Goal: Information Seeking & Learning: Learn about a topic

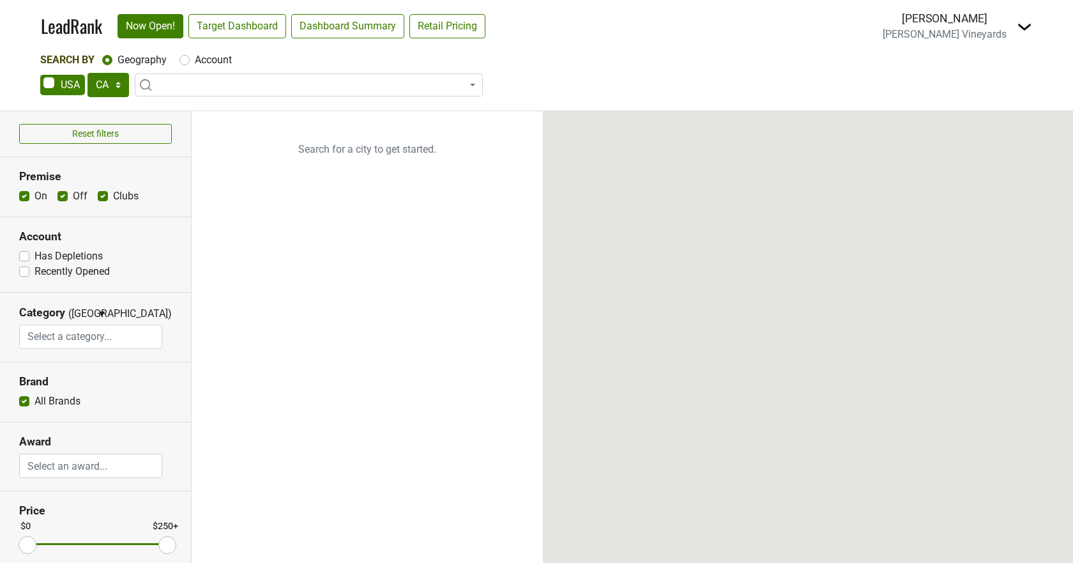
select select "CA"
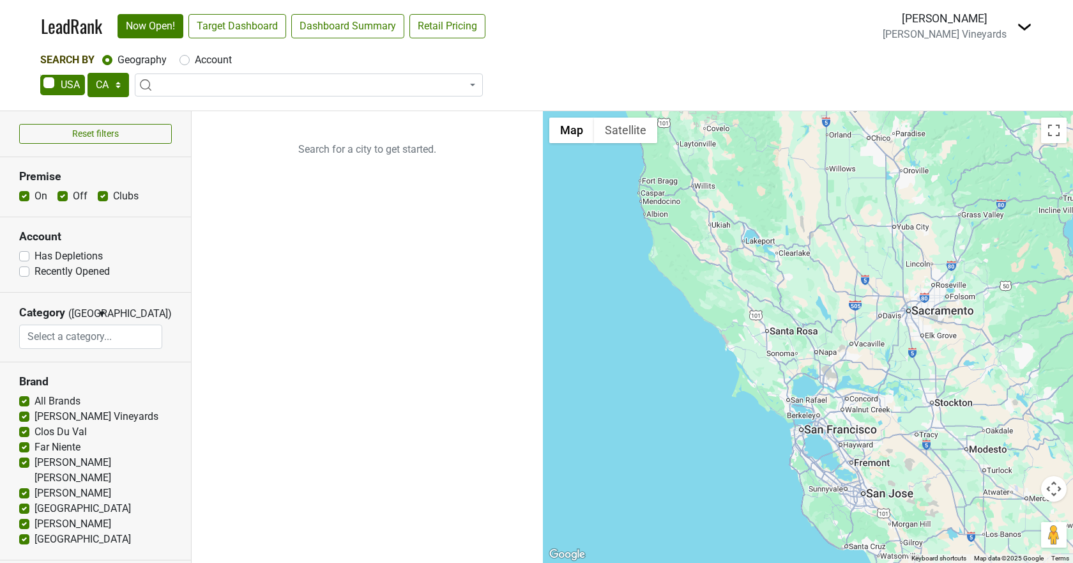
click at [309, 399] on ul "Search for a city to get started." at bounding box center [367, 337] width 351 height 452
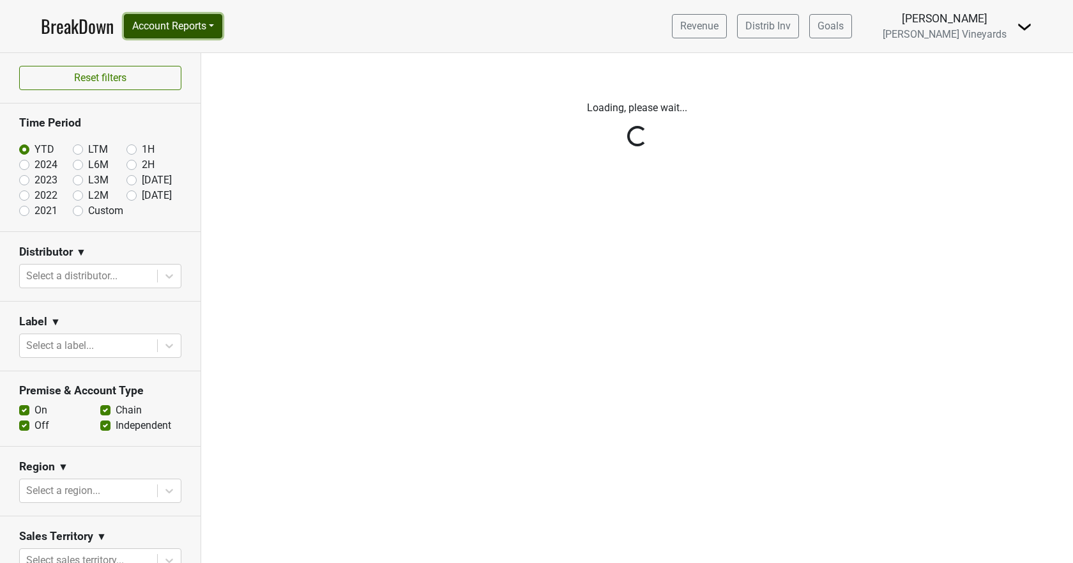
click at [148, 22] on button "Account Reports" at bounding box center [173, 26] width 98 height 24
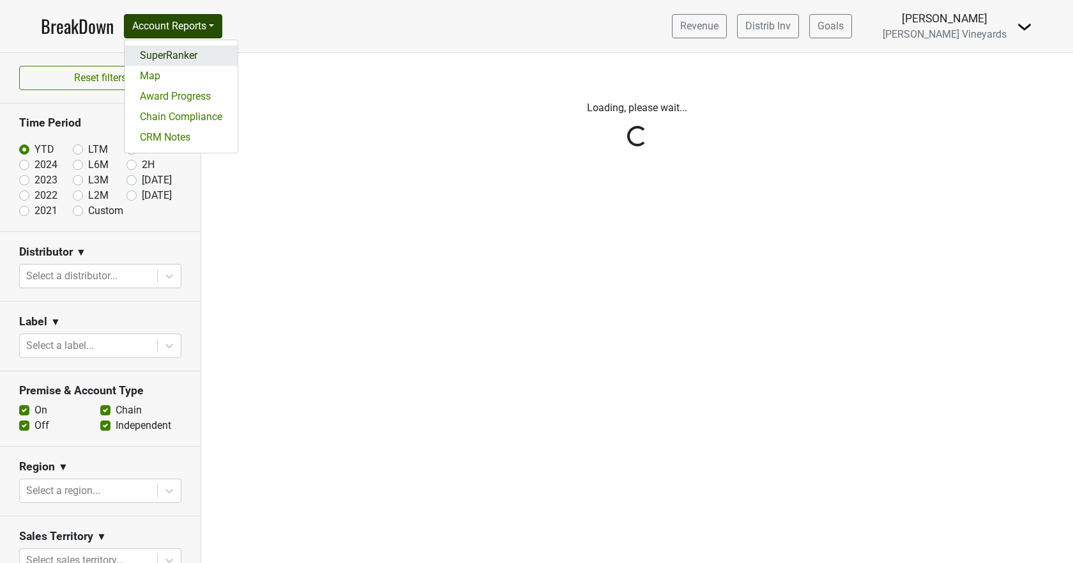
click at [158, 58] on link "SuperRanker" at bounding box center [181, 55] width 113 height 20
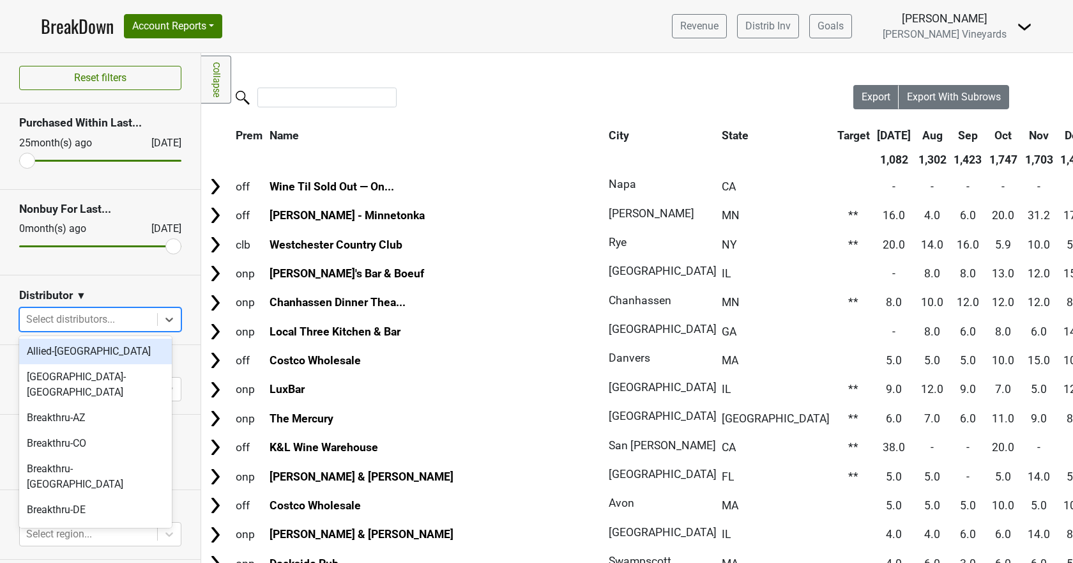
click at [163, 315] on icon at bounding box center [169, 319] width 13 height 13
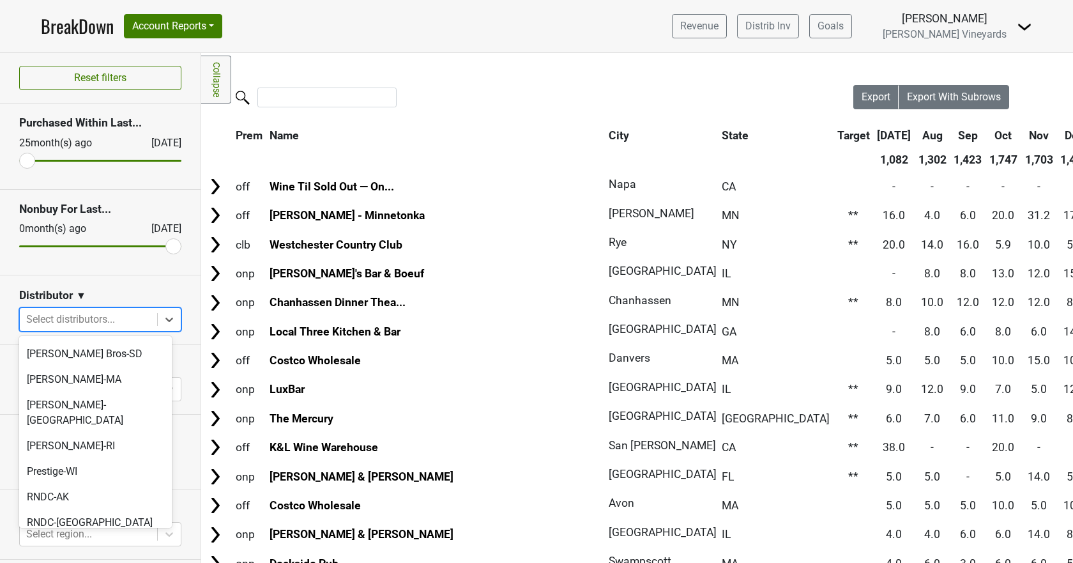
scroll to position [639, 0]
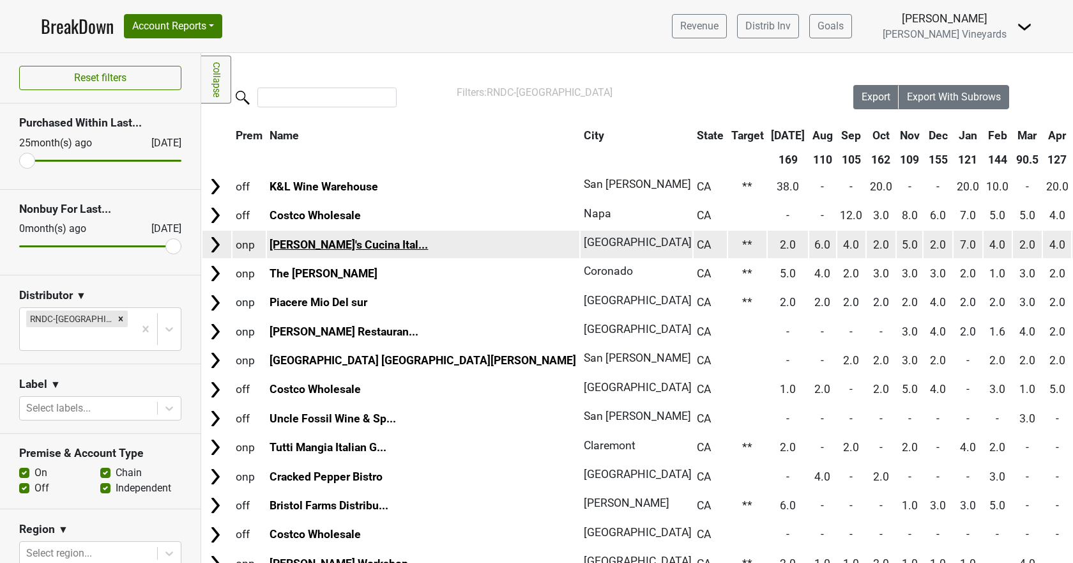
click at [346, 243] on link "Giuseppe's Cucina Ital..." at bounding box center [349, 244] width 158 height 13
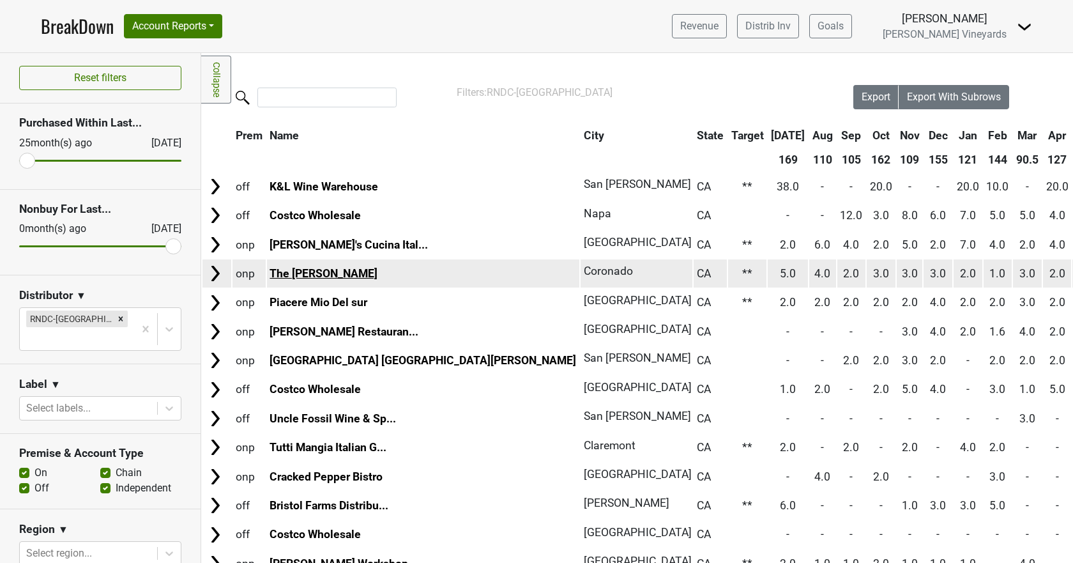
click at [288, 279] on link "The Henry" at bounding box center [324, 273] width 108 height 13
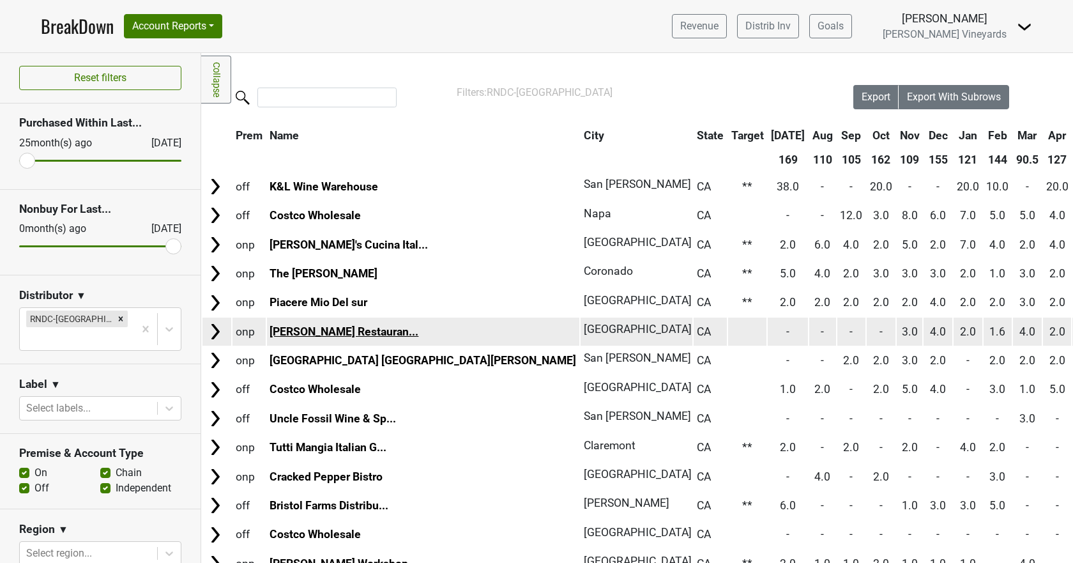
click at [323, 334] on link "Tommy Bahama Restauran..." at bounding box center [344, 331] width 149 height 13
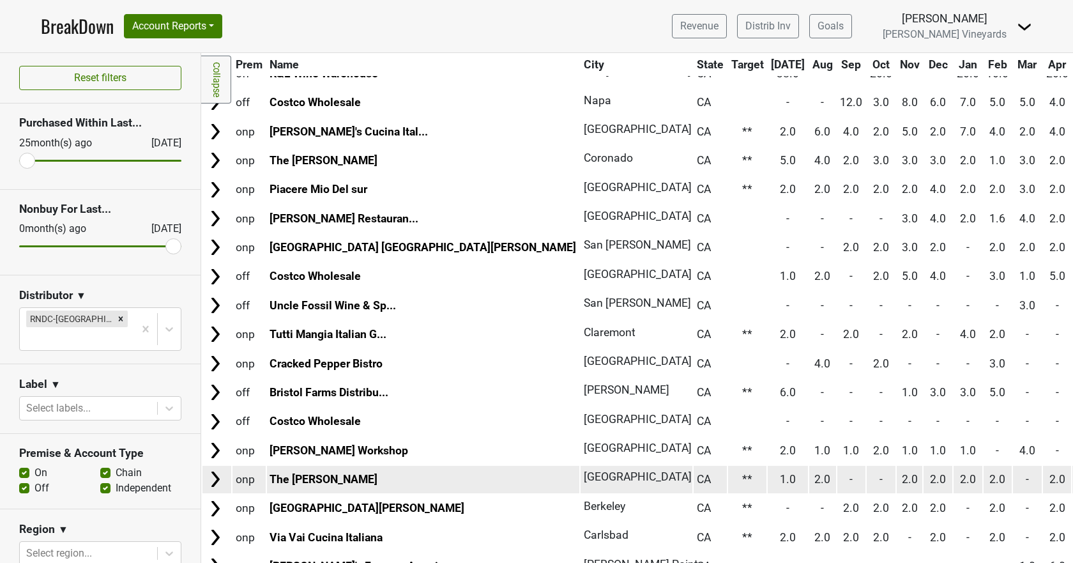
scroll to position [0, 0]
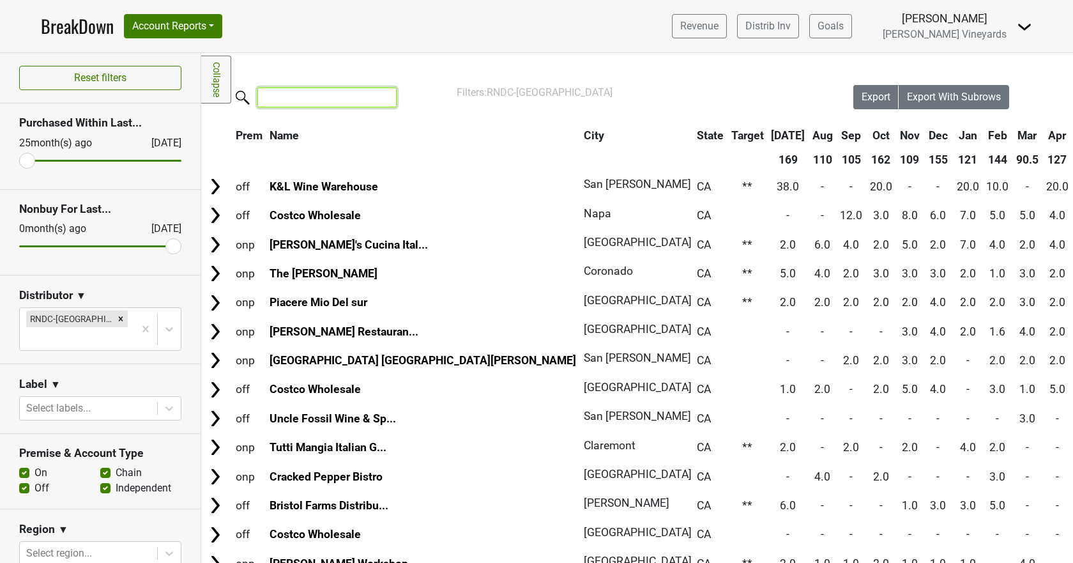
click at [321, 96] on input "search" at bounding box center [327, 98] width 139 height 20
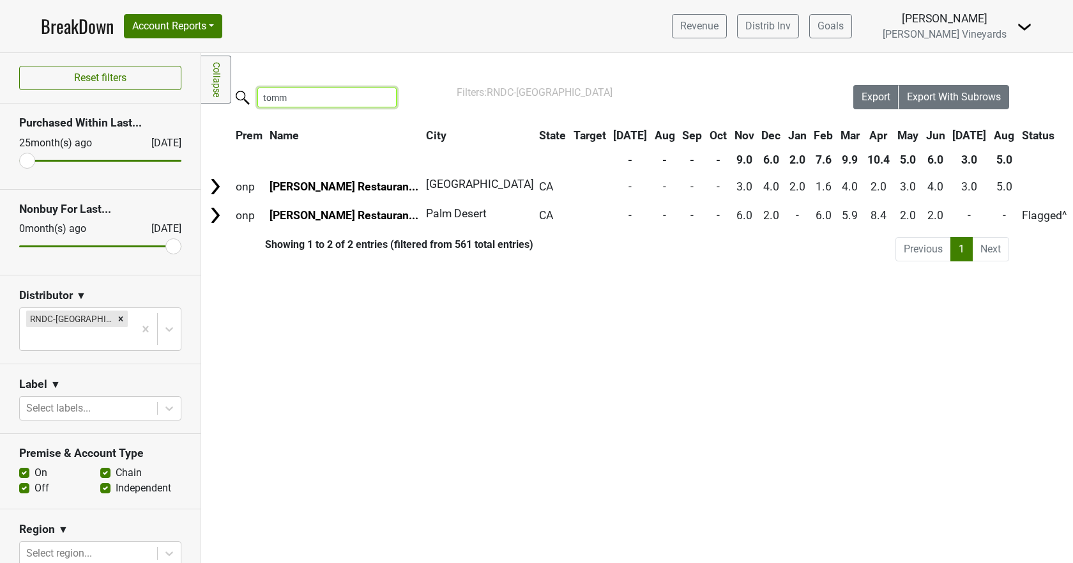
type input "tommy"
click at [383, 97] on input "tommy" at bounding box center [327, 98] width 139 height 20
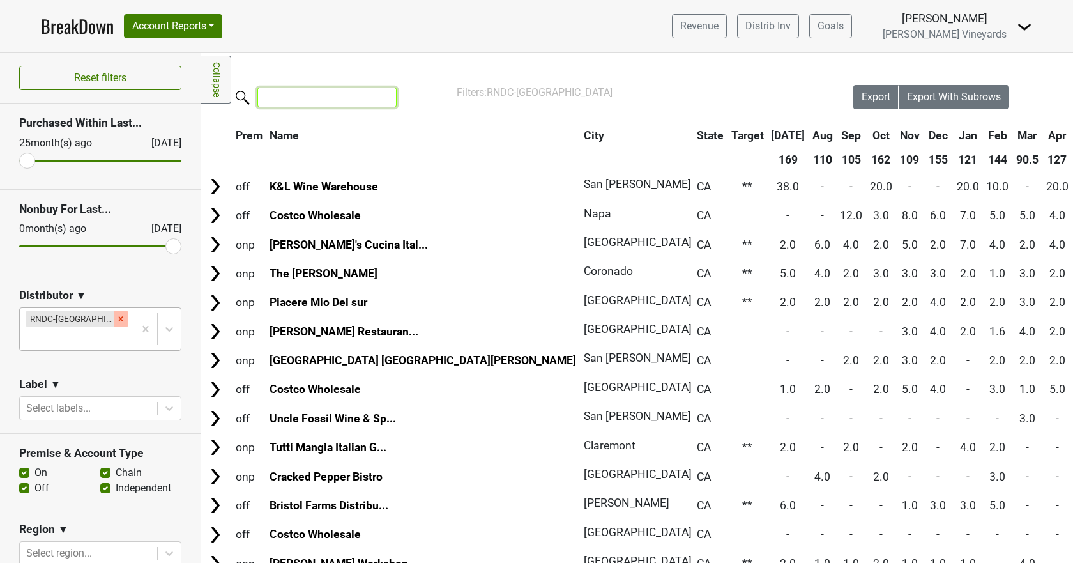
click at [116, 320] on icon "Remove RNDC-CA" at bounding box center [120, 318] width 9 height 9
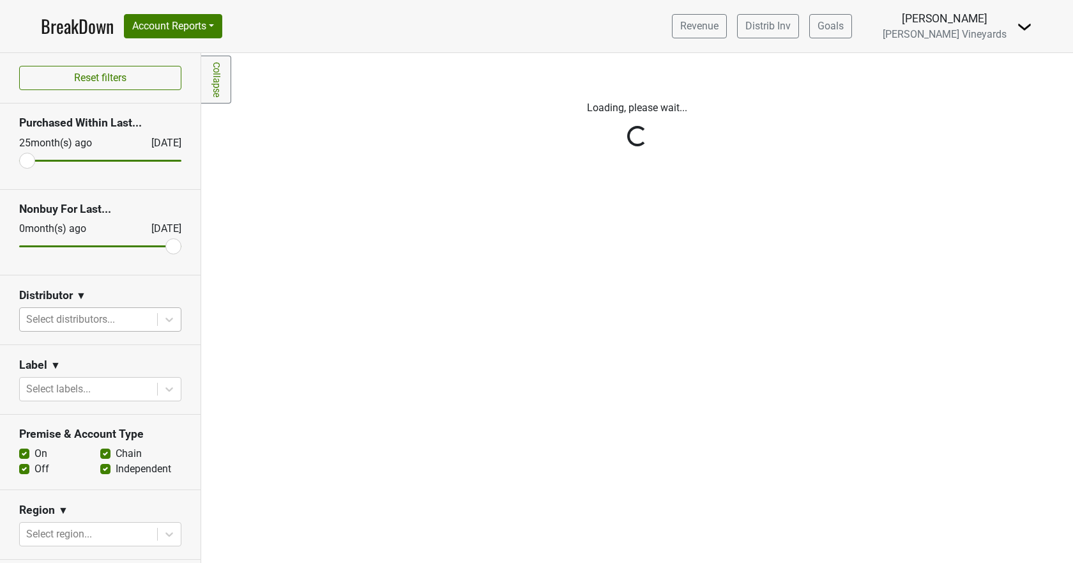
click at [102, 321] on div "Reset filters Purchased Within Last... 25 month(s) ago Aug '25 Nonbuy For Last.…" at bounding box center [100, 308] width 201 height 510
click at [164, 316] on div "Reset filters Purchased Within Last... 25 month(s) ago Aug '25 Nonbuy For Last.…" at bounding box center [100, 308] width 201 height 510
click at [120, 319] on div "Reset filters Purchased Within Last... 25 month(s) ago Aug '25 Nonbuy For Last.…" at bounding box center [100, 308] width 201 height 510
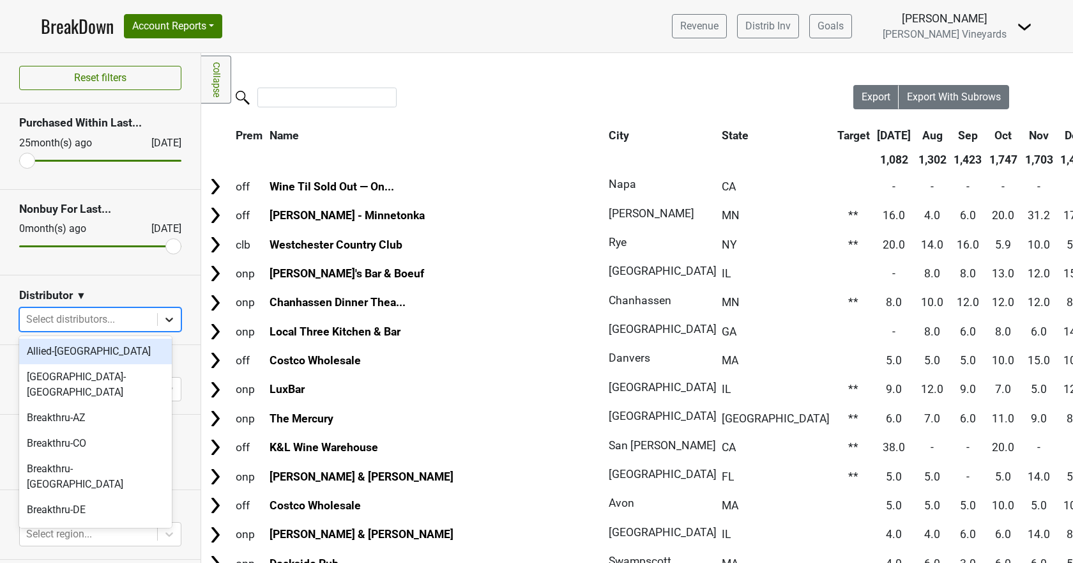
click at [163, 320] on icon at bounding box center [169, 319] width 13 height 13
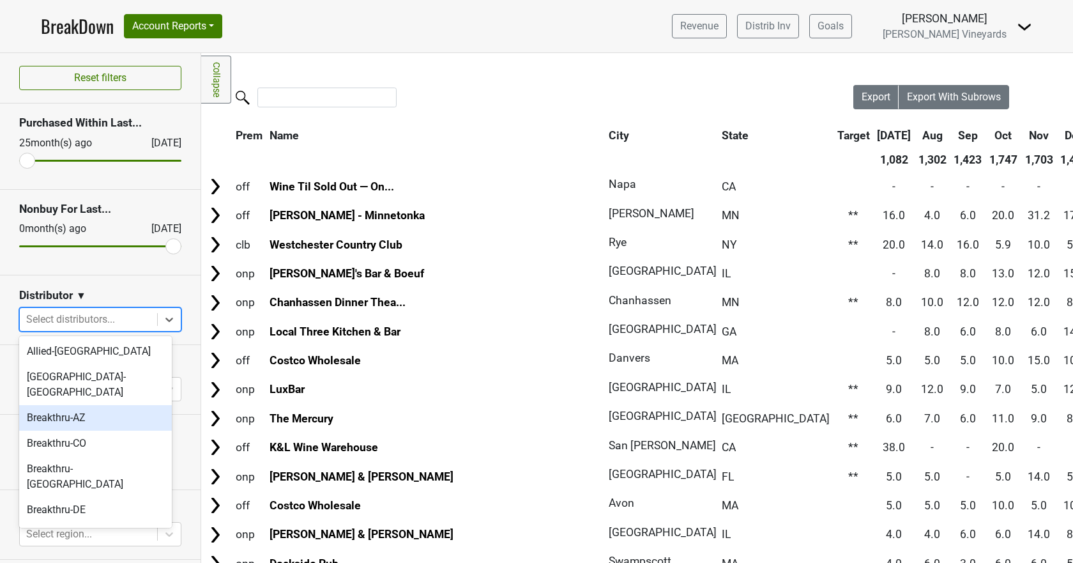
click at [67, 405] on div "Breakthru-AZ" at bounding box center [95, 418] width 153 height 26
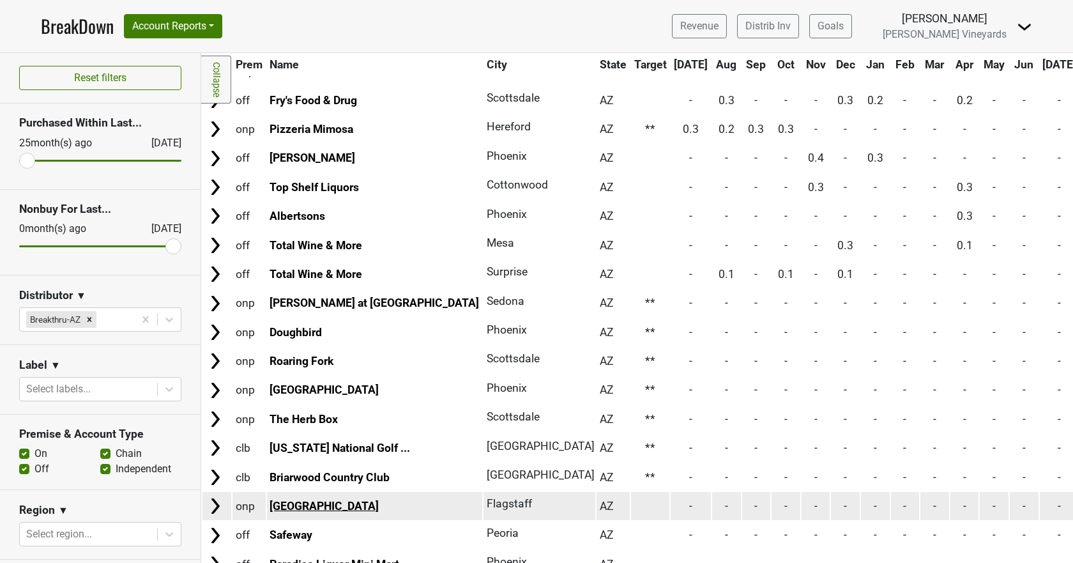
scroll to position [1150, 0]
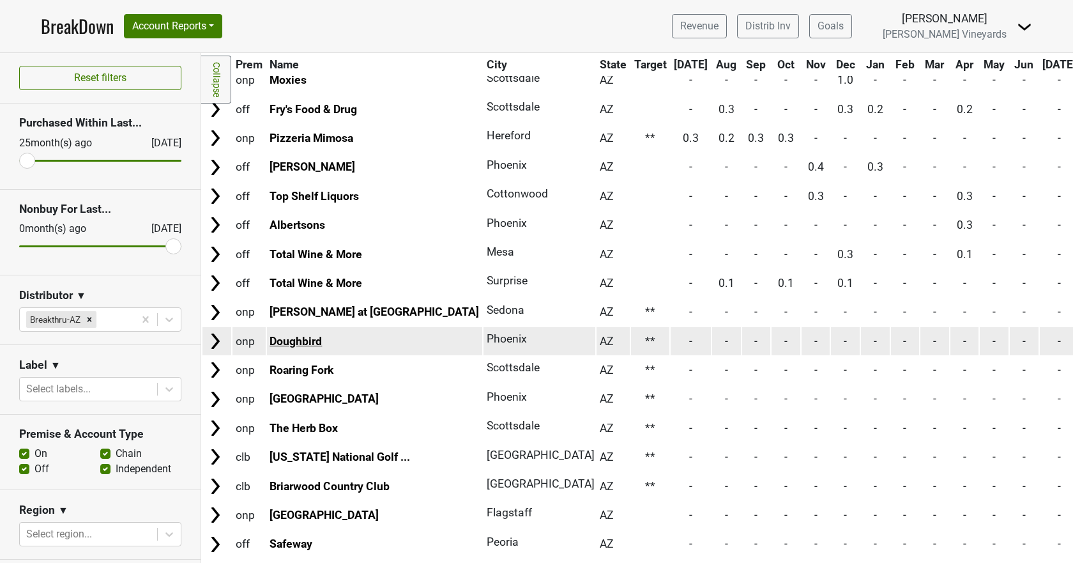
click at [298, 342] on link "Doughbird" at bounding box center [296, 341] width 52 height 13
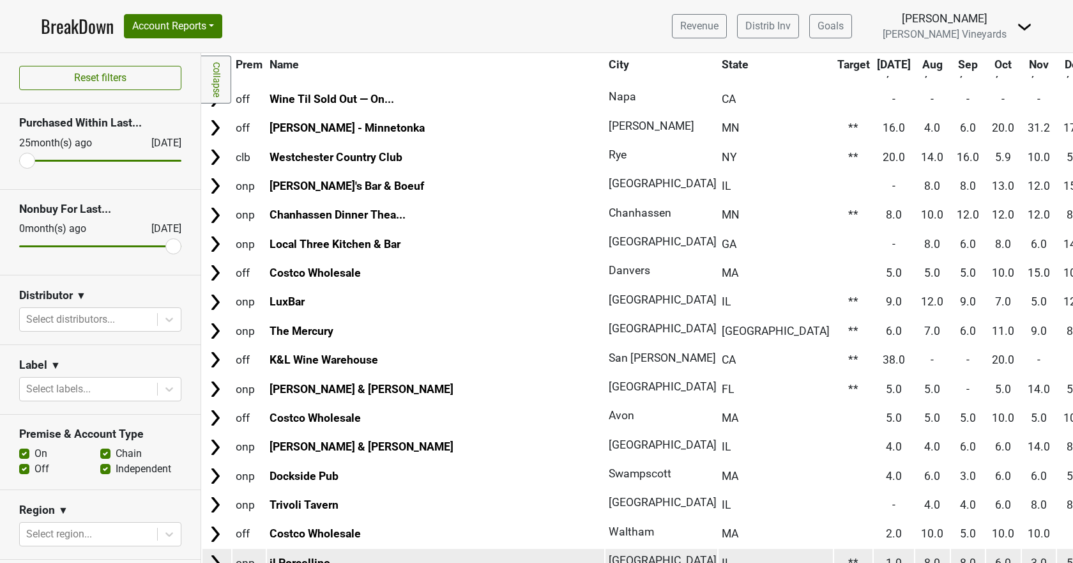
scroll to position [0, 0]
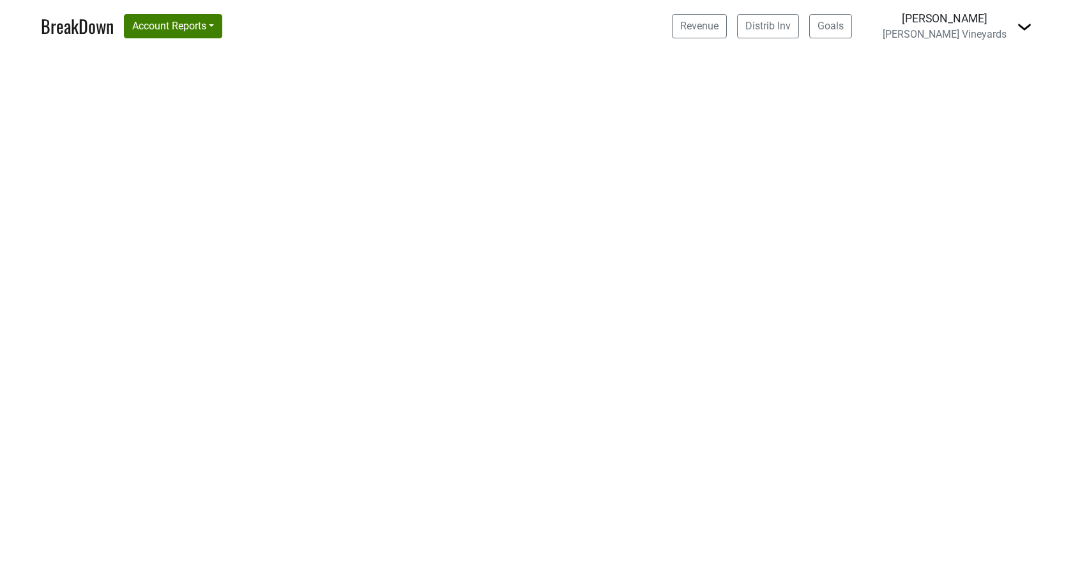
select select "CA"
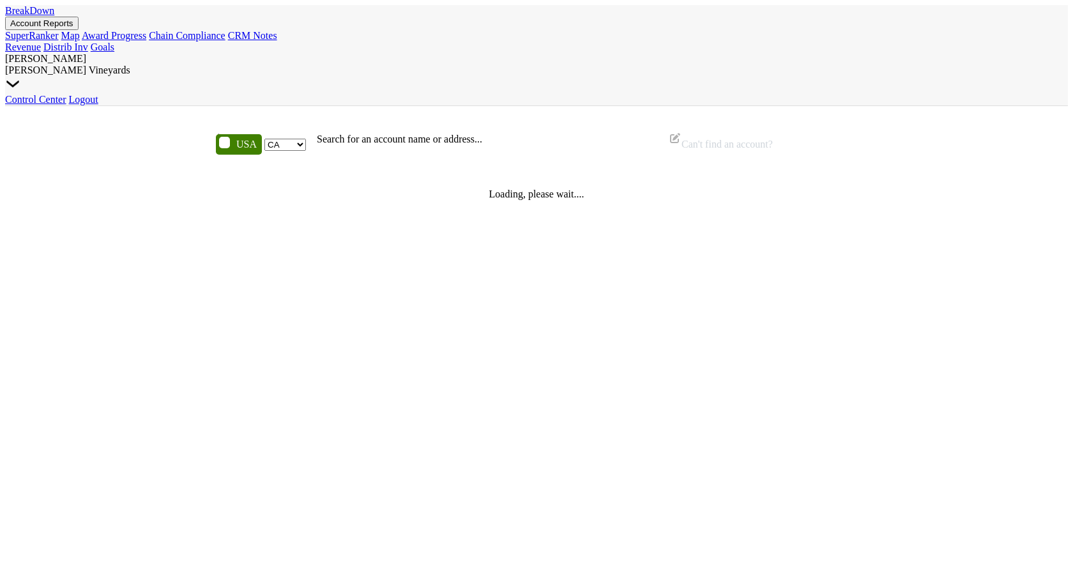
select select "CA"
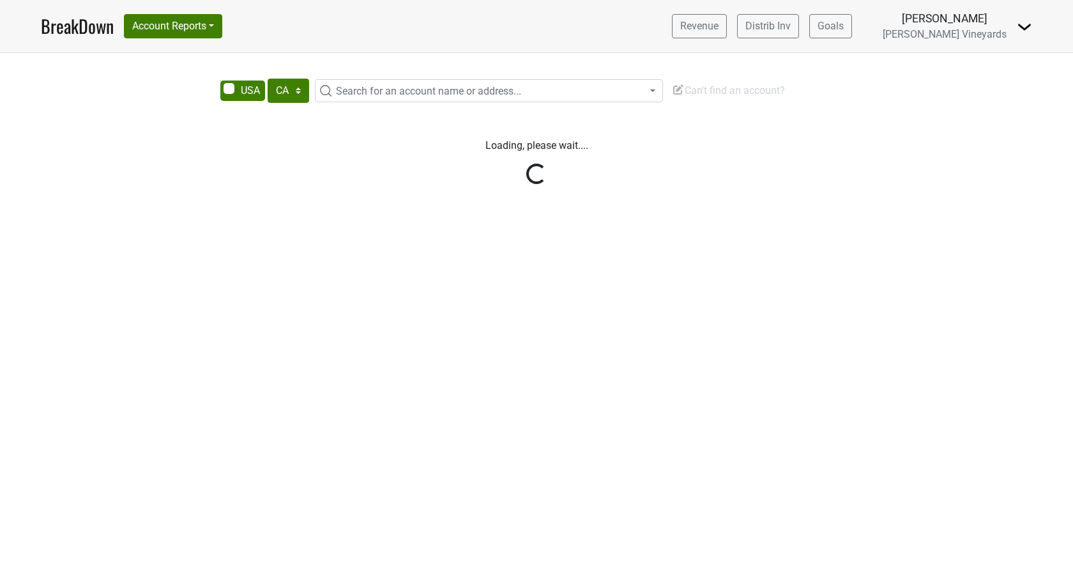
select select "CA"
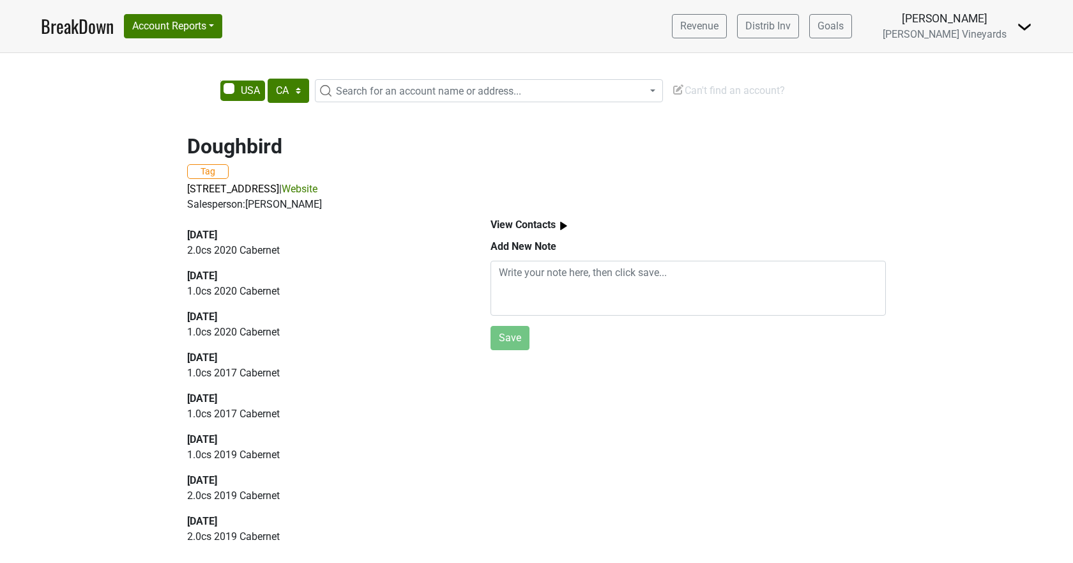
click at [318, 185] on link "Website" at bounding box center [300, 189] width 36 height 12
